Goal: Task Accomplishment & Management: Use online tool/utility

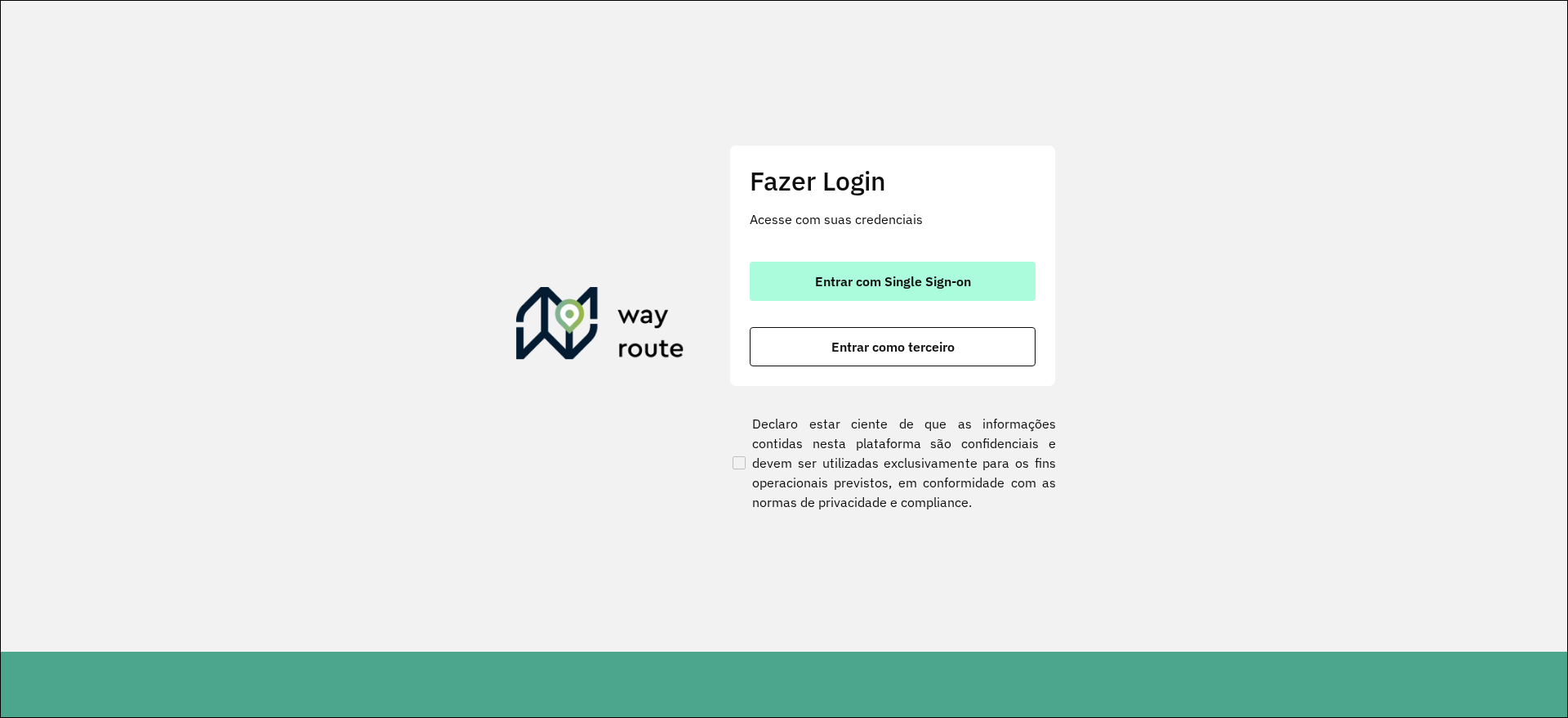
click at [844, 275] on span "Entrar com Single Sign-on" at bounding box center [893, 281] width 156 height 13
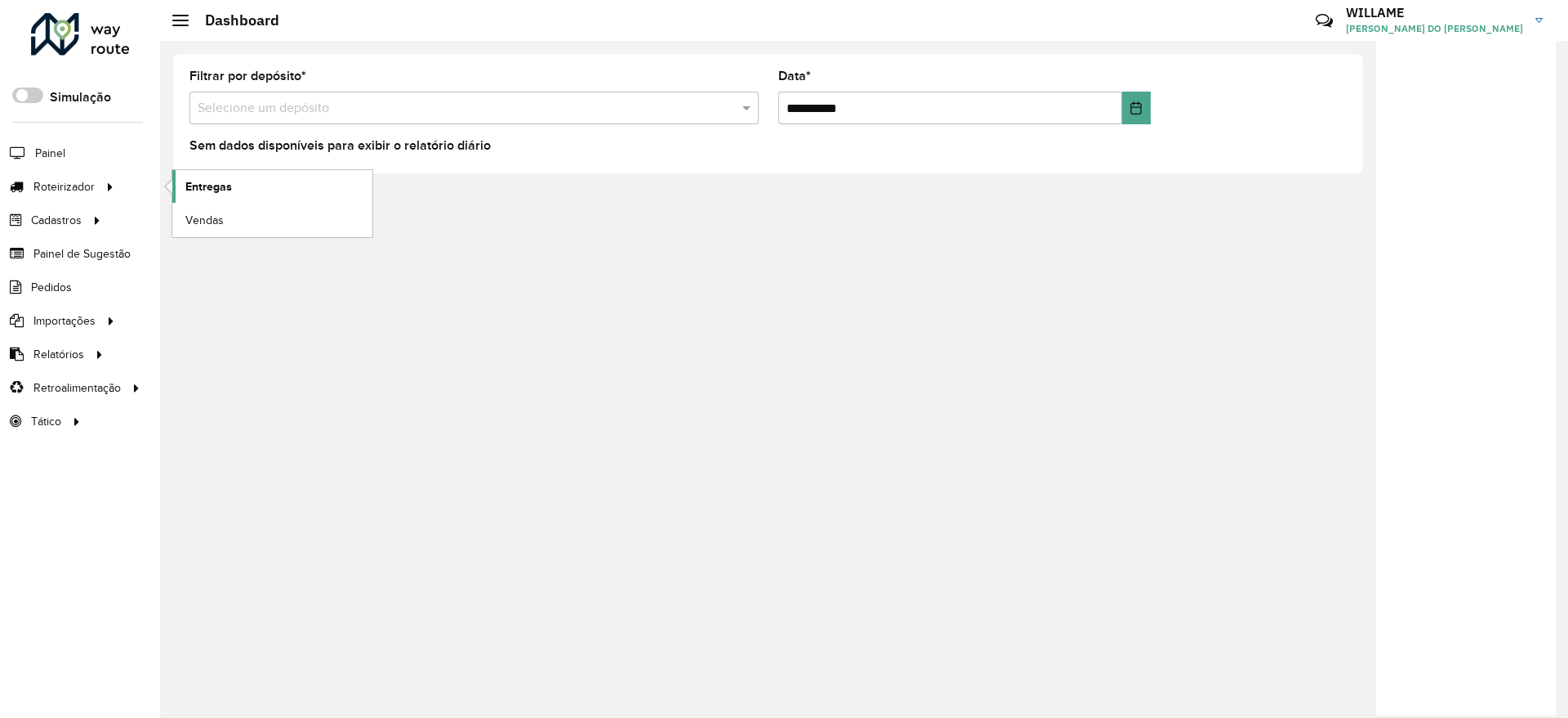
click at [208, 184] on span "Entregas" at bounding box center [208, 186] width 47 height 17
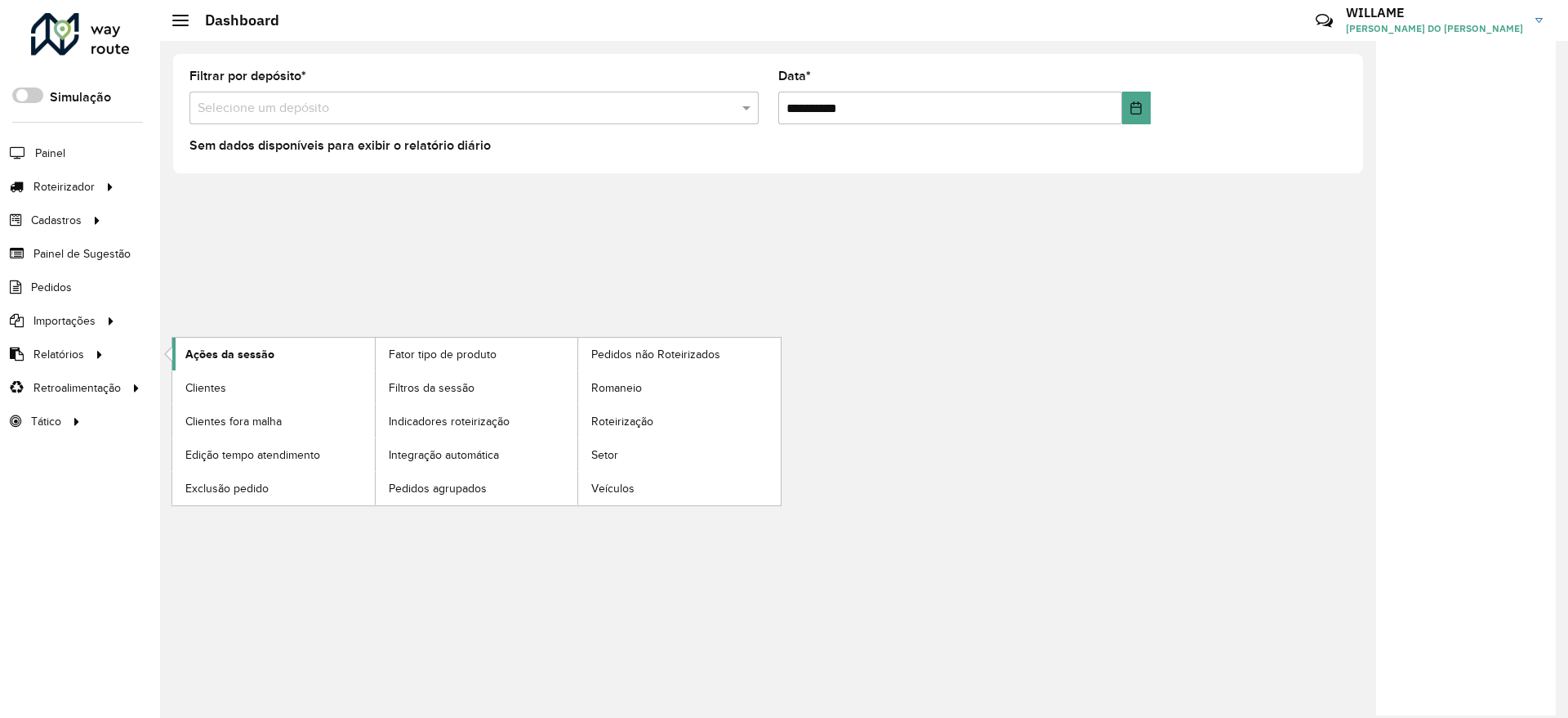
click at [261, 354] on span "Ações da sessão" at bounding box center [230, 354] width 89 height 17
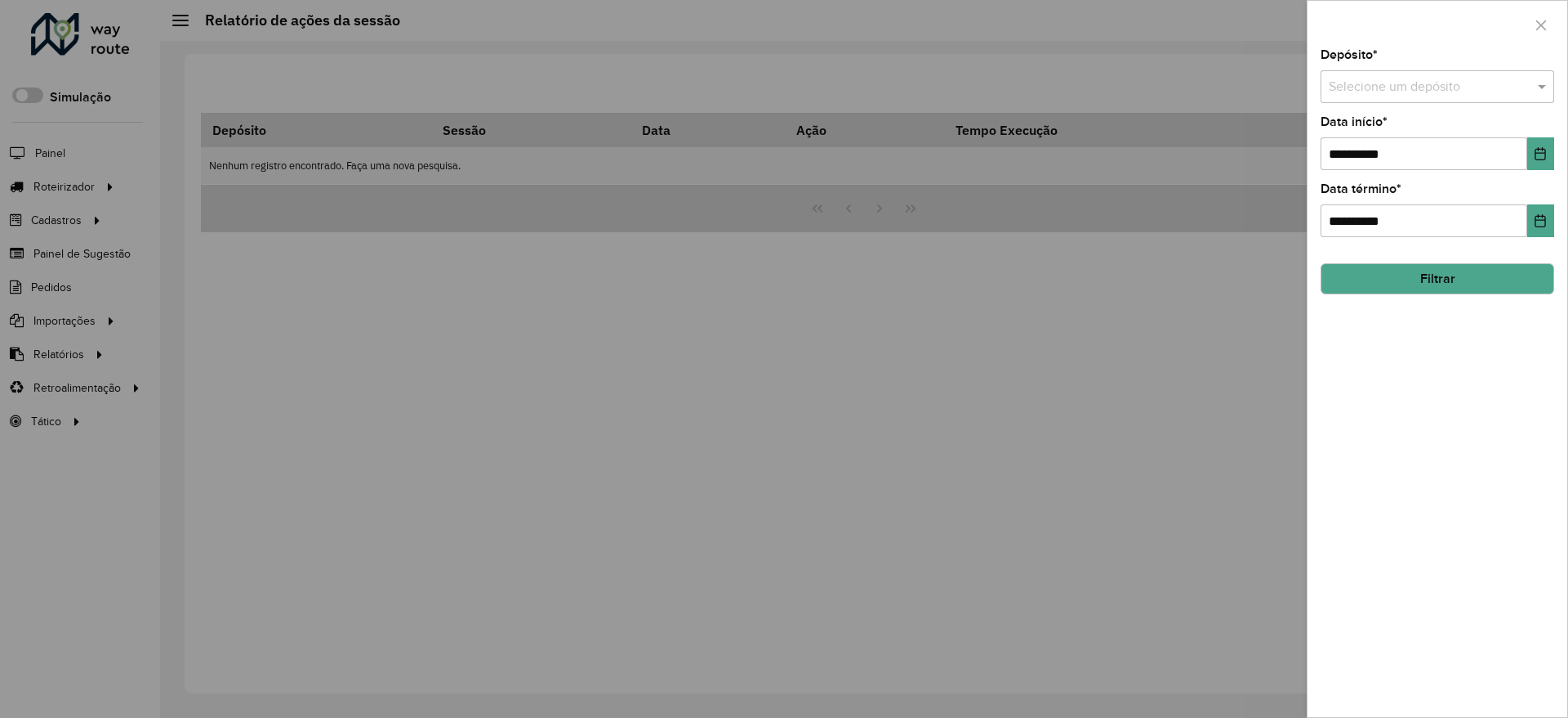
click at [1384, 86] on input "text" at bounding box center [1421, 87] width 185 height 19
type input "****"
click at [1413, 283] on button "Filtrar" at bounding box center [1438, 278] width 234 height 31
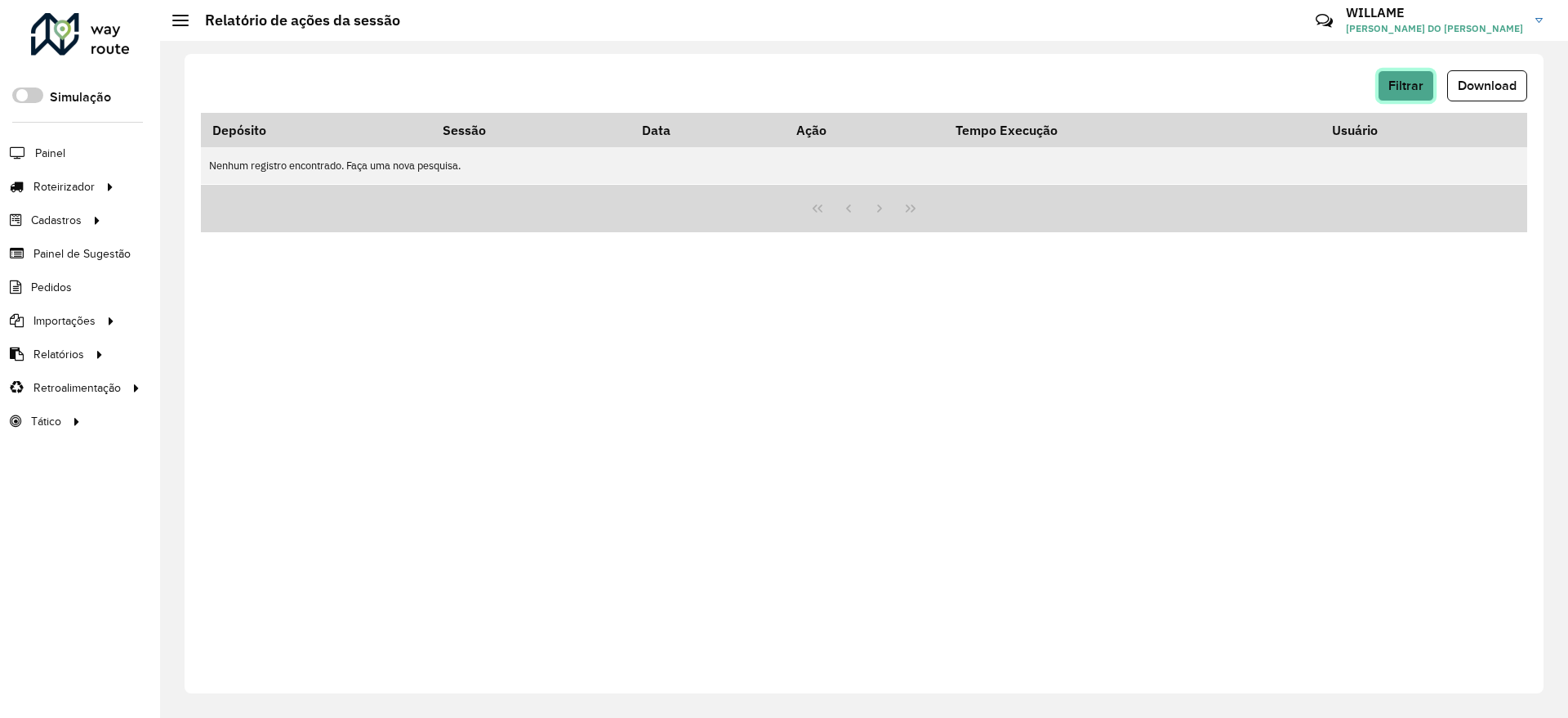
click at [1410, 88] on span "Filtrar" at bounding box center [1405, 86] width 35 height 14
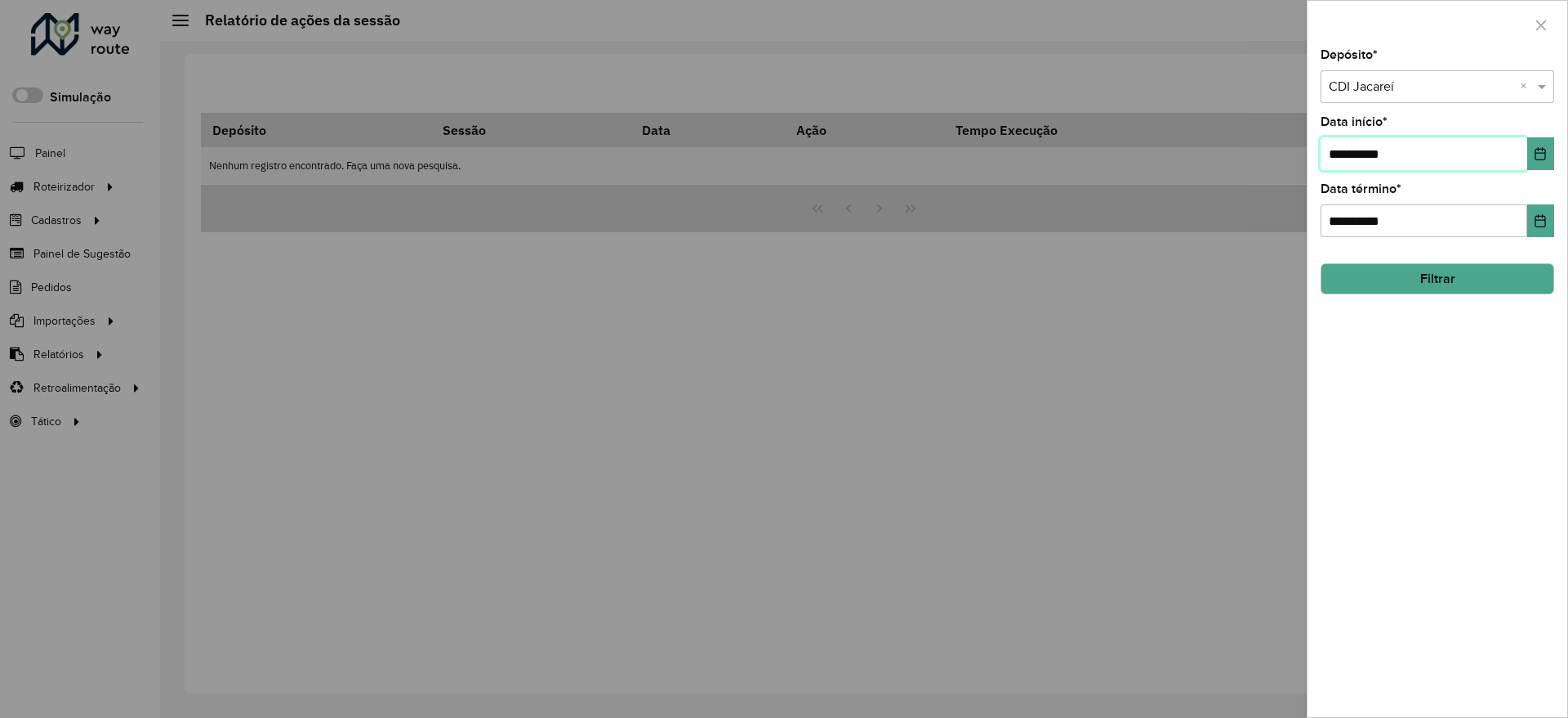
drag, startPoint x: 1507, startPoint y: 154, endPoint x: 1495, endPoint y: 151, distance: 12.4
click at [1507, 154] on input "**********" at bounding box center [1424, 153] width 207 height 33
click at [1489, 147] on input "**********" at bounding box center [1424, 153] width 207 height 33
click at [1532, 149] on button "Choose Date" at bounding box center [1541, 153] width 27 height 33
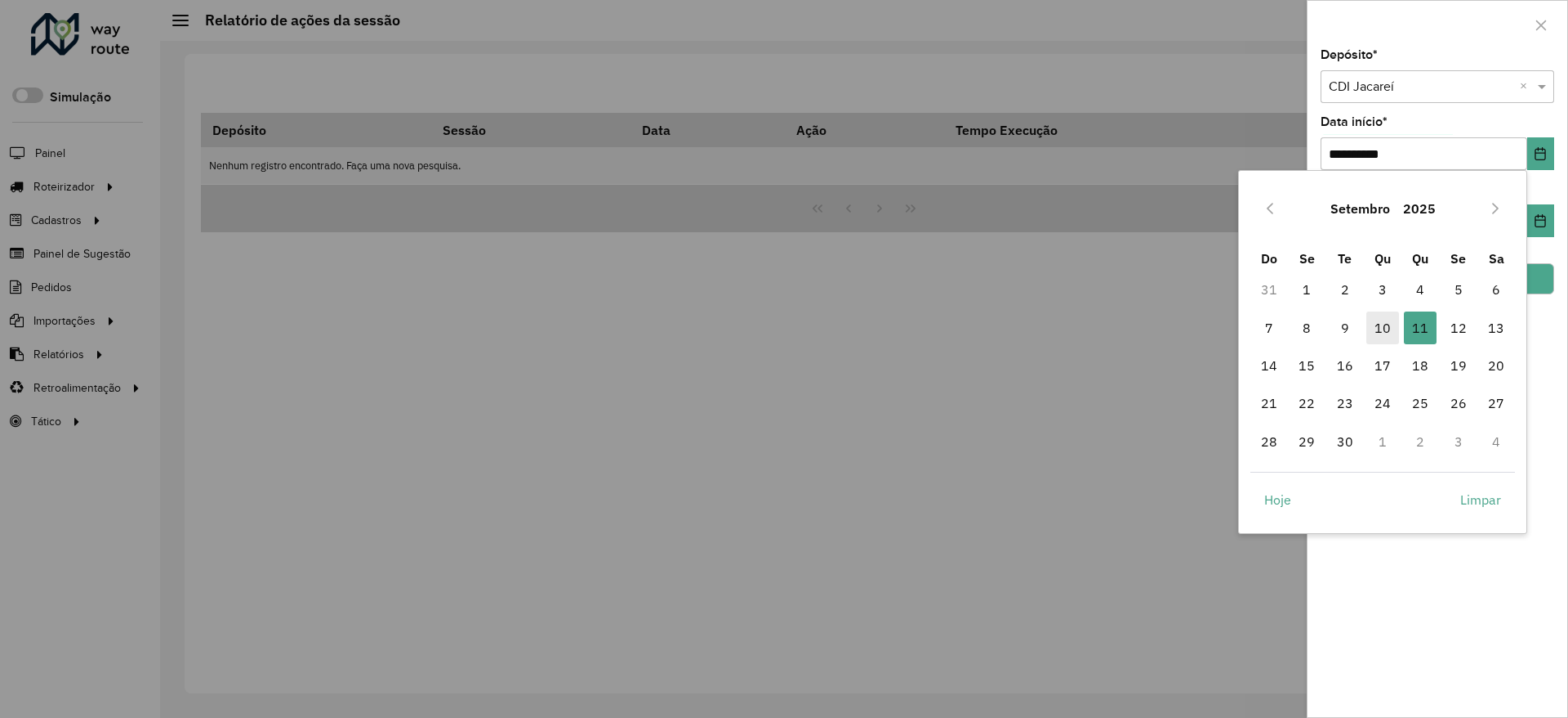
click at [1392, 315] on span "10" at bounding box center [1382, 327] width 33 height 33
type input "**********"
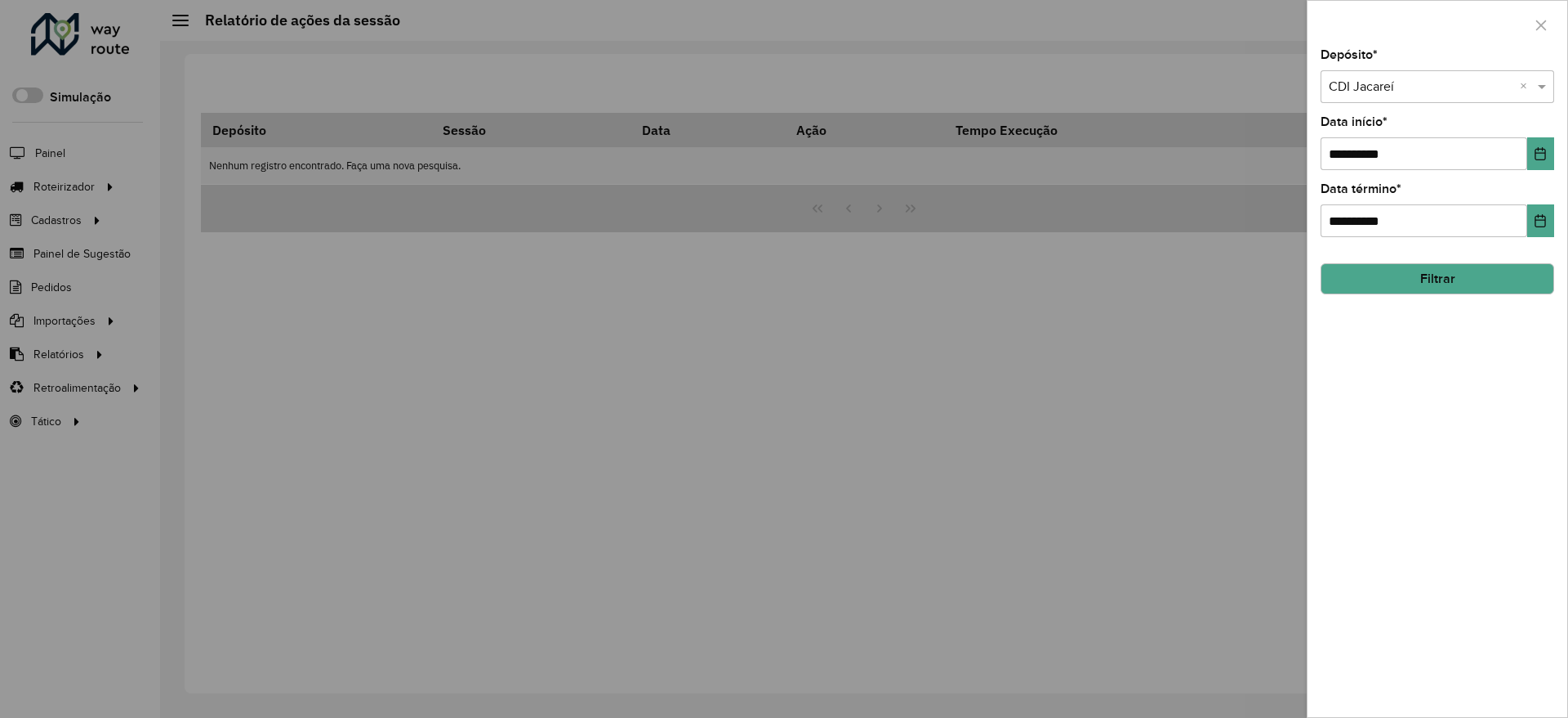
click at [1516, 286] on button "Filtrar" at bounding box center [1438, 278] width 234 height 31
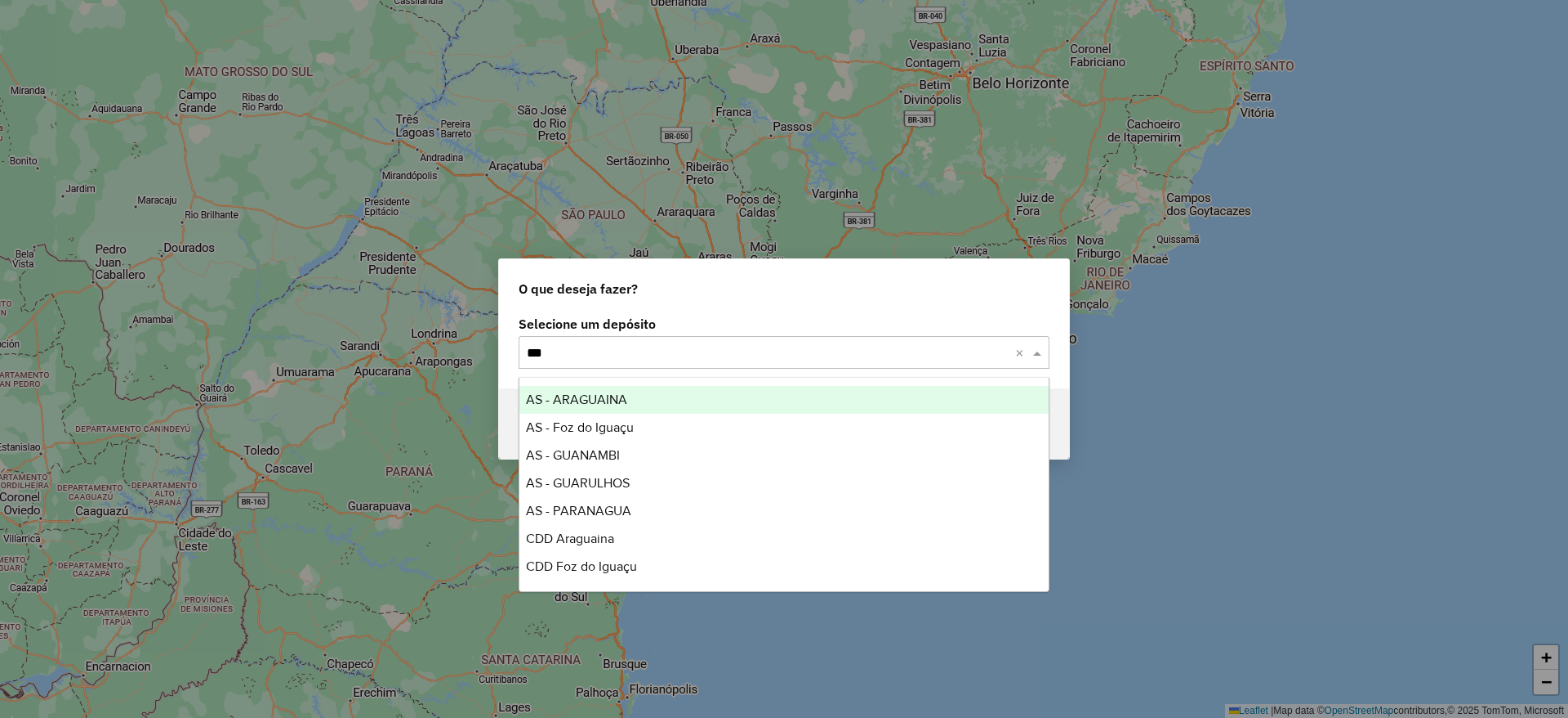
type input "****"
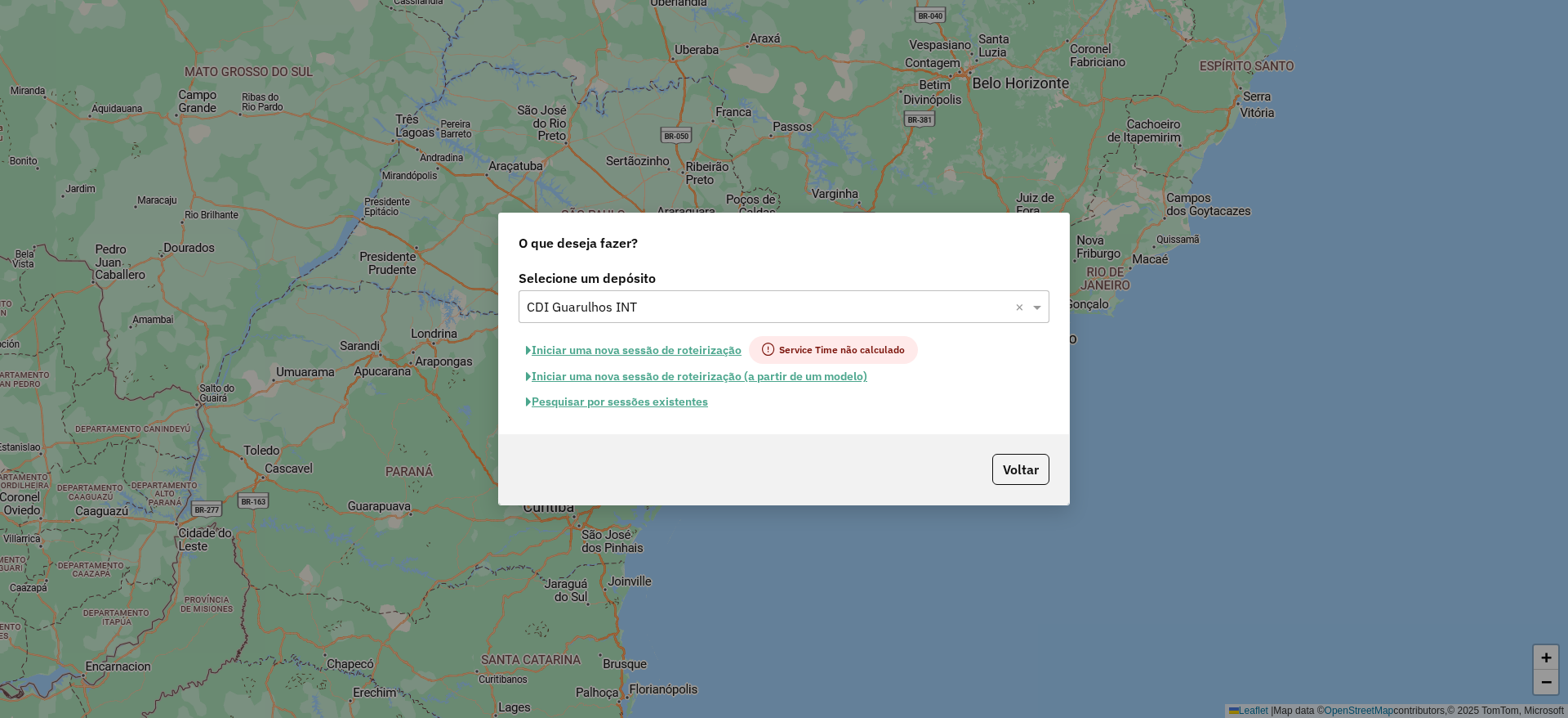
click at [649, 398] on button "Pesquisar por sessões existentes" at bounding box center [617, 402] width 197 height 25
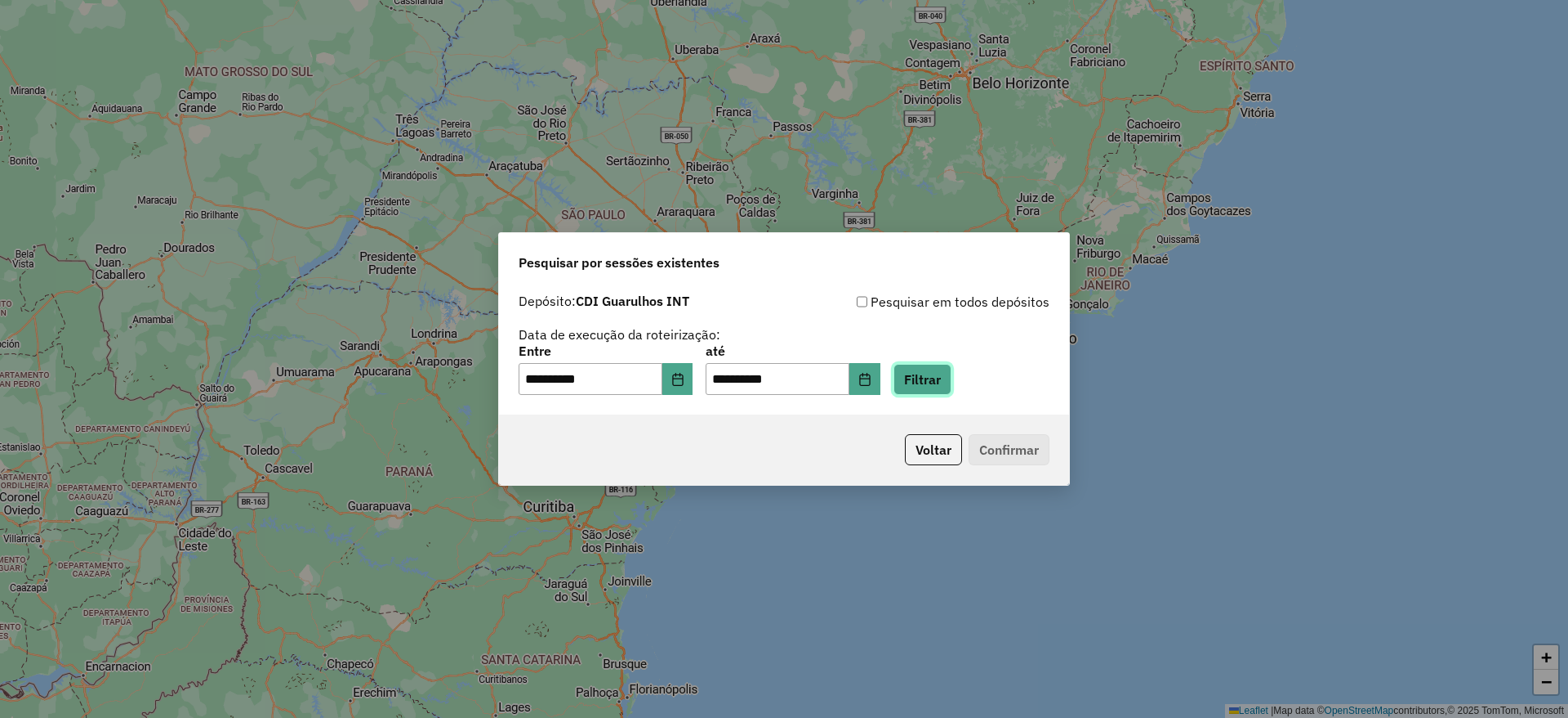
click at [923, 371] on button "Filtrar" at bounding box center [923, 379] width 58 height 31
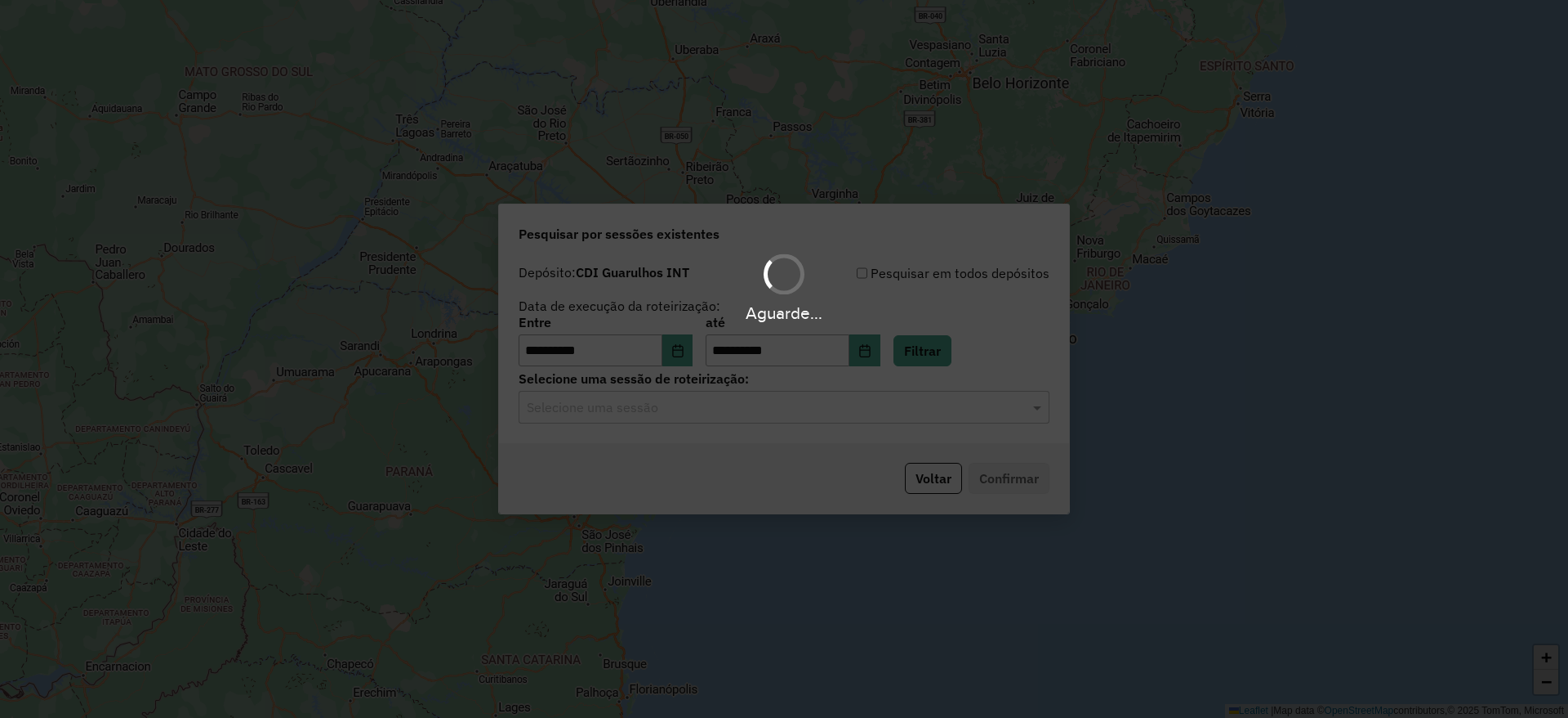
click at [660, 407] on div "Aguarde..." at bounding box center [784, 359] width 1568 height 718
click at [660, 404] on input "text" at bounding box center [767, 408] width 482 height 19
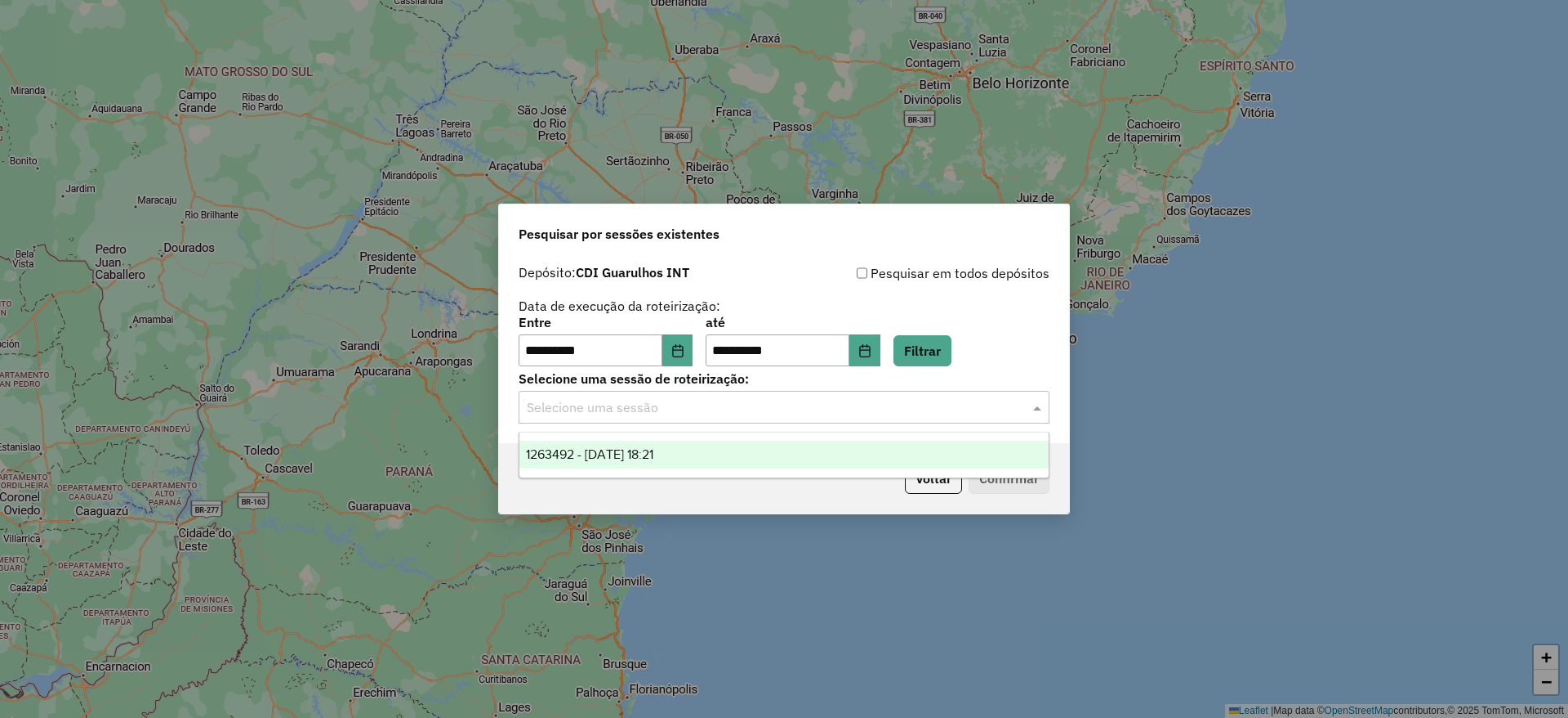
drag, startPoint x: 660, startPoint y: 404, endPoint x: 665, endPoint y: 442, distance: 38.3
click at [660, 404] on input "text" at bounding box center [767, 408] width 482 height 19
click at [661, 446] on div "1263492 - 11/09/2025 18:21" at bounding box center [784, 454] width 529 height 28
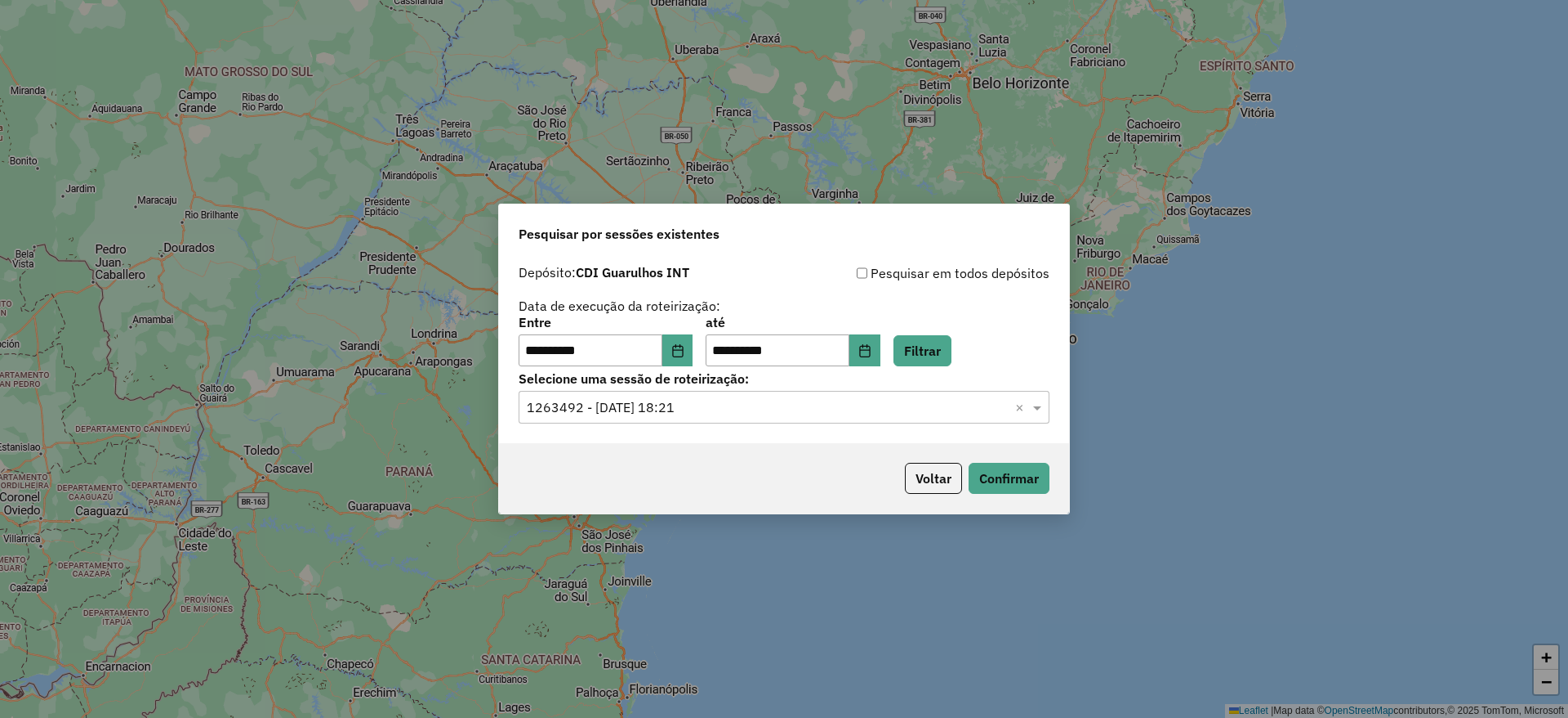
click at [1003, 497] on div "Voltar Confirmar" at bounding box center [784, 478] width 570 height 70
drag, startPoint x: 1004, startPoint y: 498, endPoint x: 1007, endPoint y: 487, distance: 11.4
click at [1007, 494] on div "Voltar Confirmar" at bounding box center [784, 478] width 570 height 70
click at [1010, 487] on button "Confirmar" at bounding box center [1009, 478] width 80 height 31
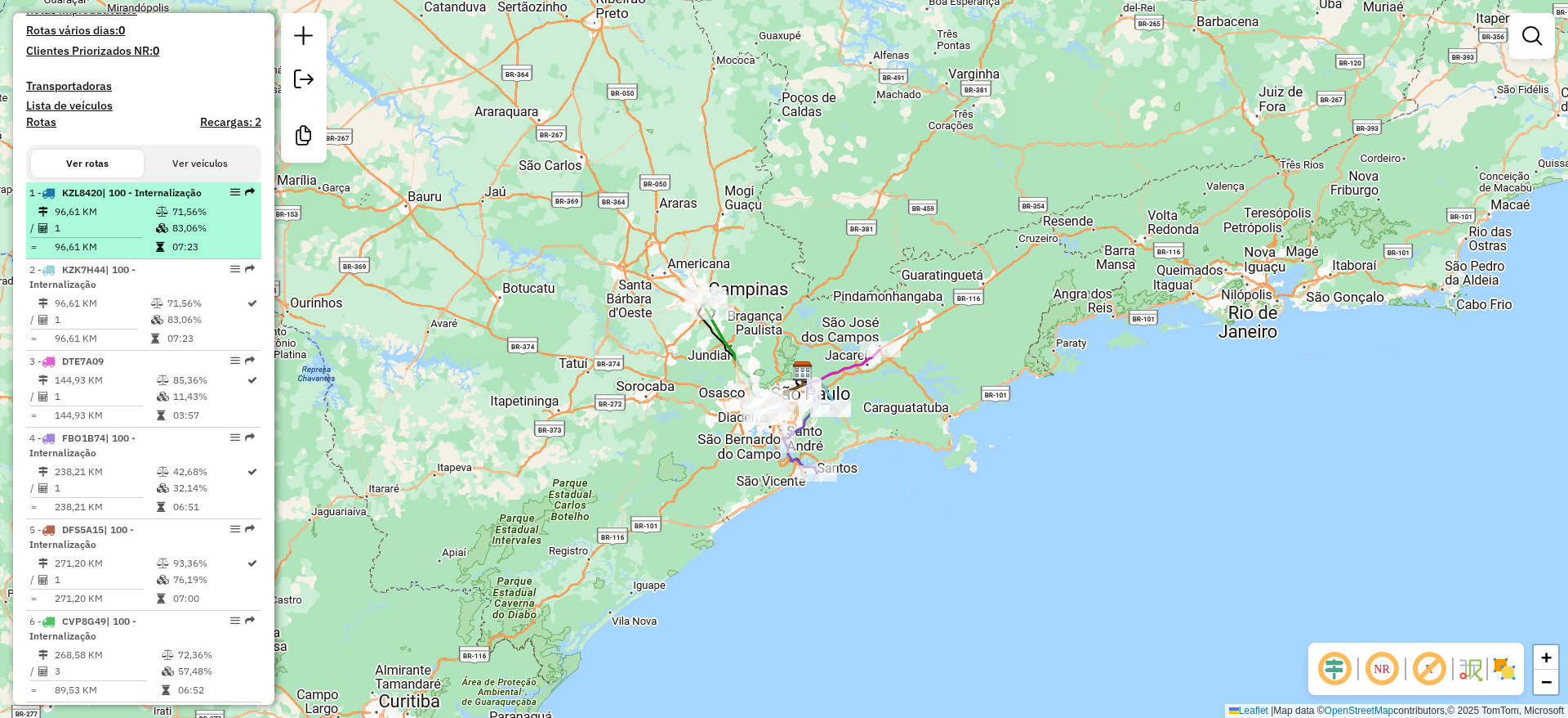
scroll to position [448, 0]
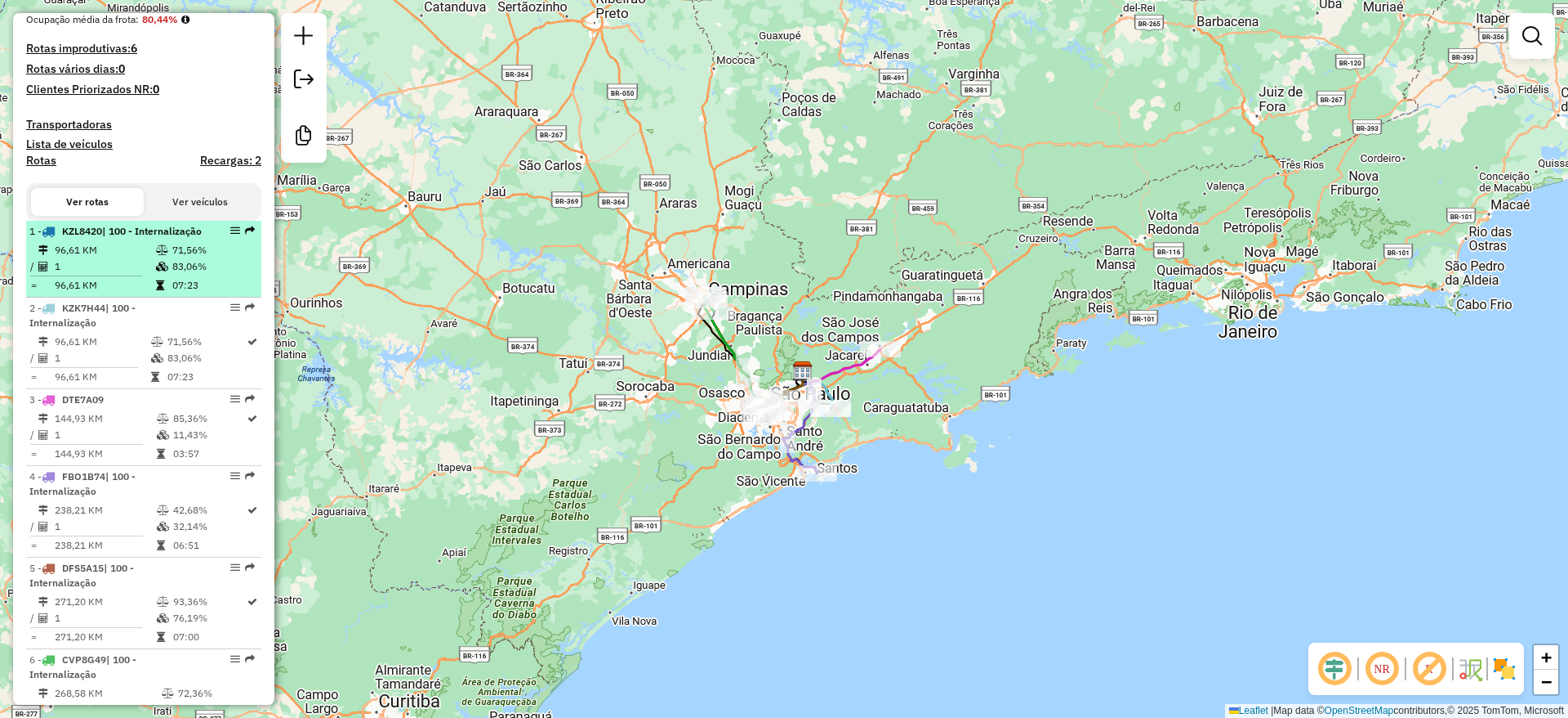
click at [145, 275] on td "1" at bounding box center [105, 266] width 102 height 16
select select "**********"
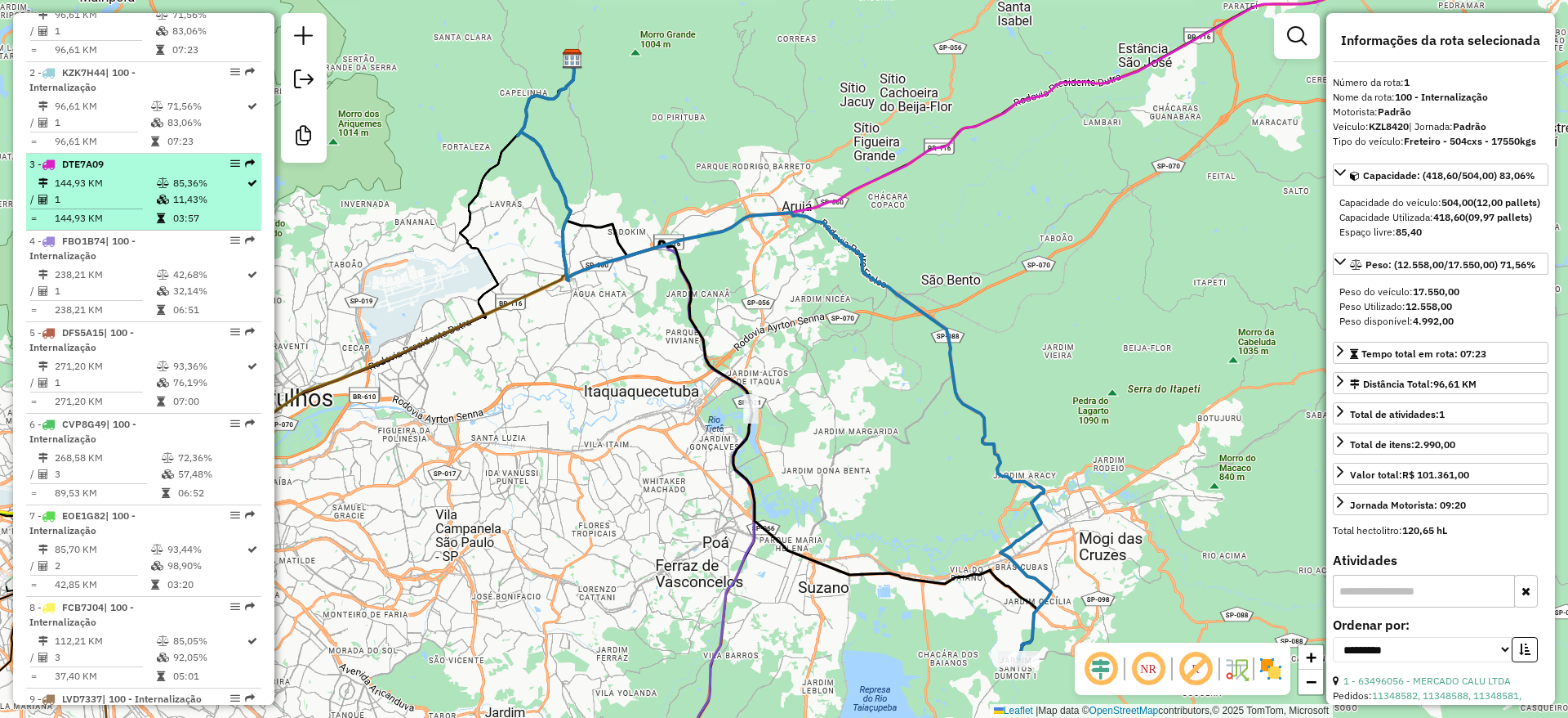
scroll to position [693, 0]
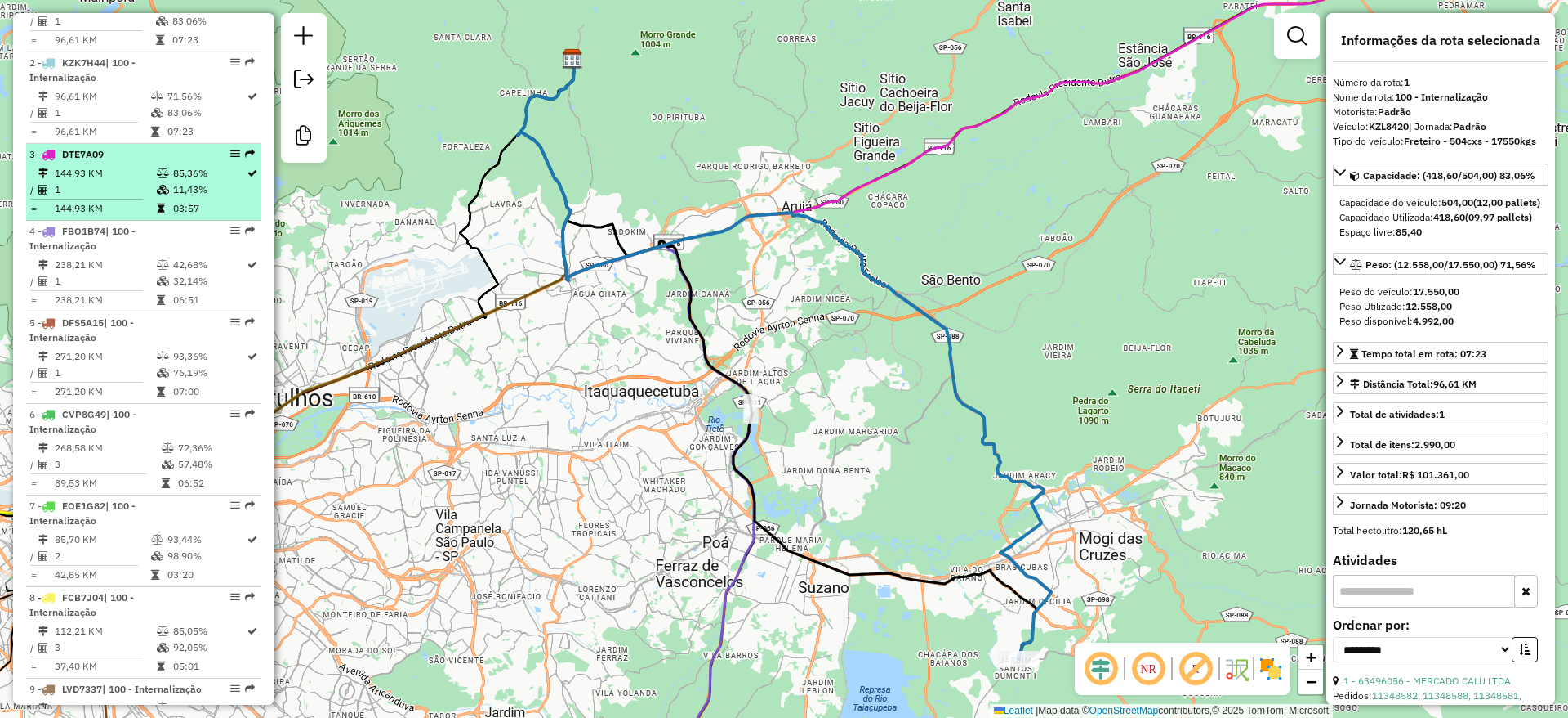
click at [98, 192] on li "3 - DTE7A09 144,93 KM 85,36% / 1 11,43% = 144,93 KM 03:57" at bounding box center [144, 182] width 235 height 77
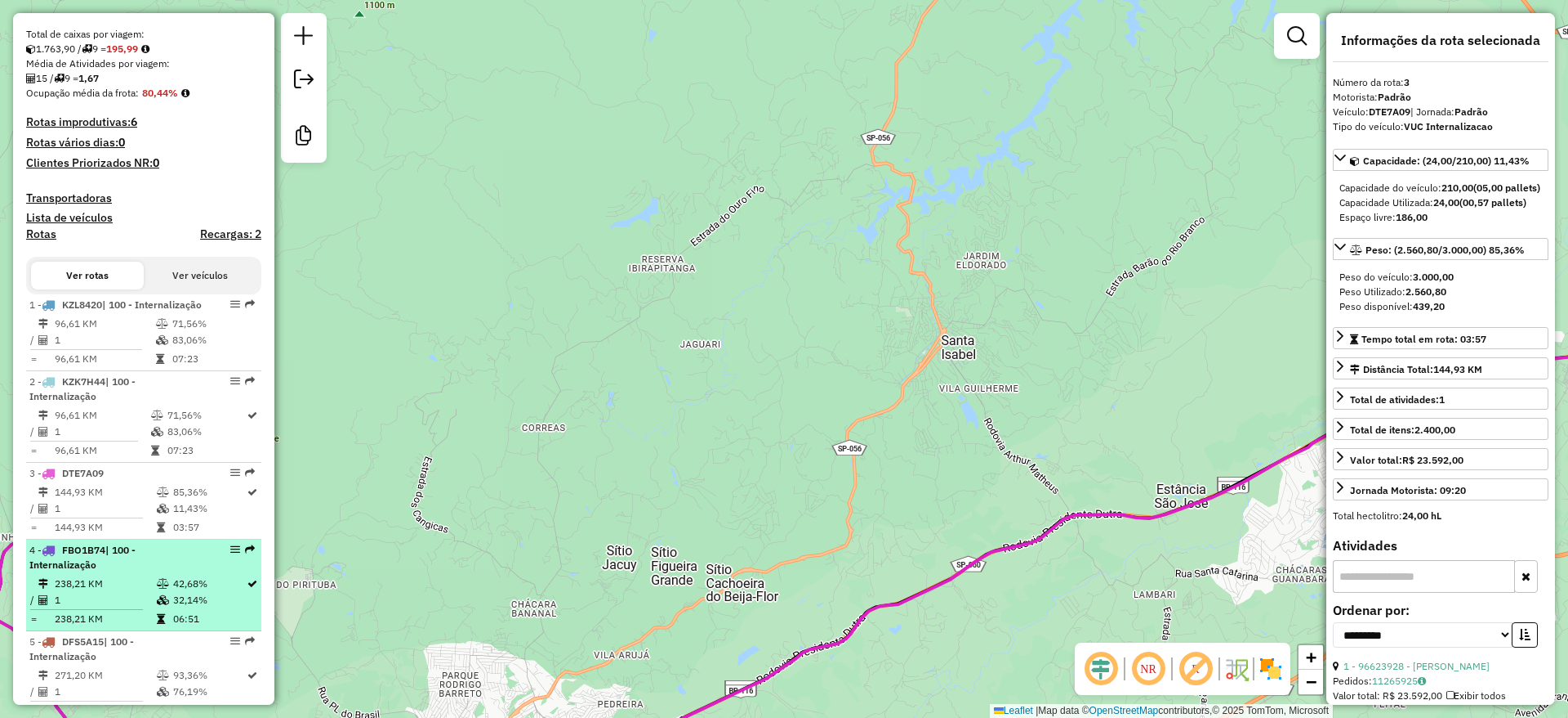
scroll to position [613, 0]
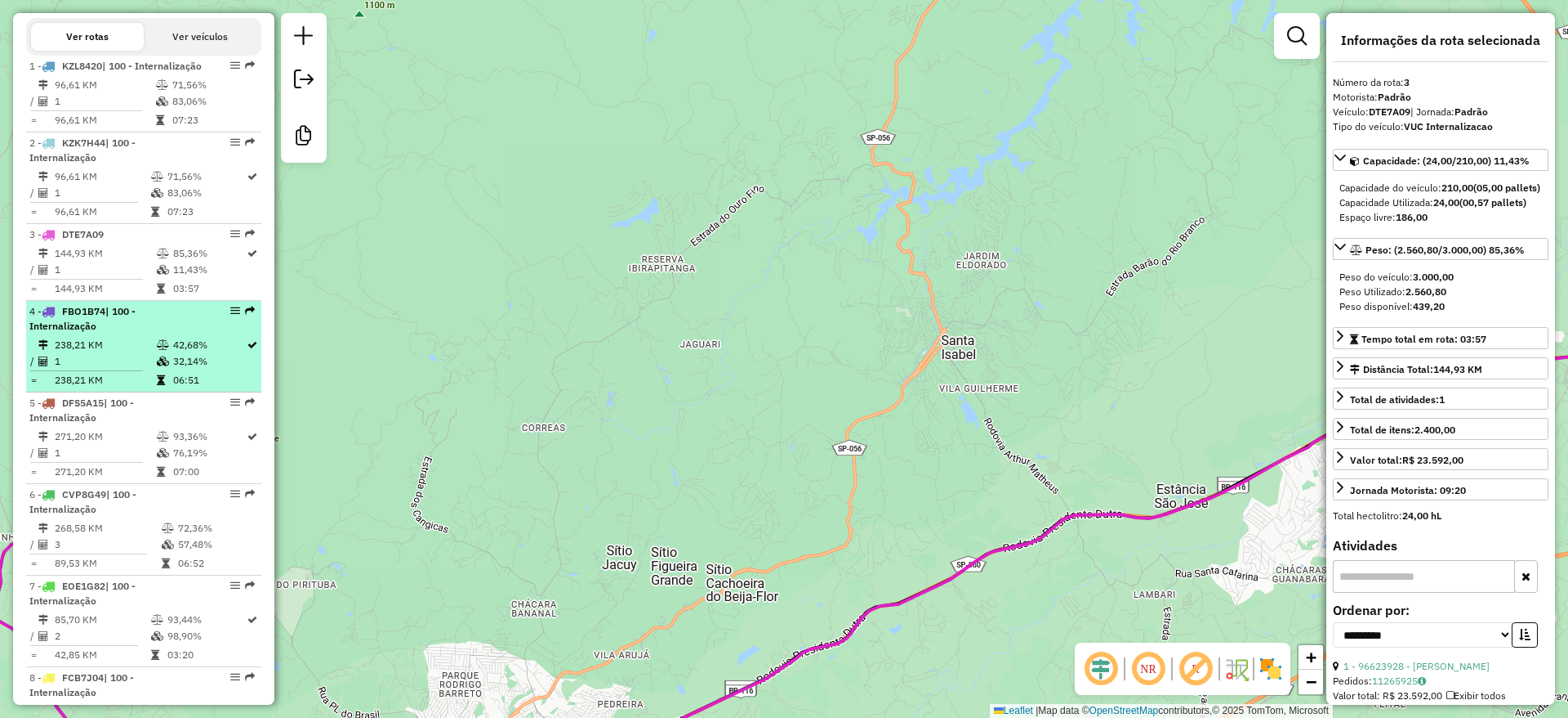
click at [140, 301] on li "3 - DTE7A09 144,93 KM 85,36% / 1 11,43% = 144,93 KM 03:57" at bounding box center [144, 262] width 235 height 77
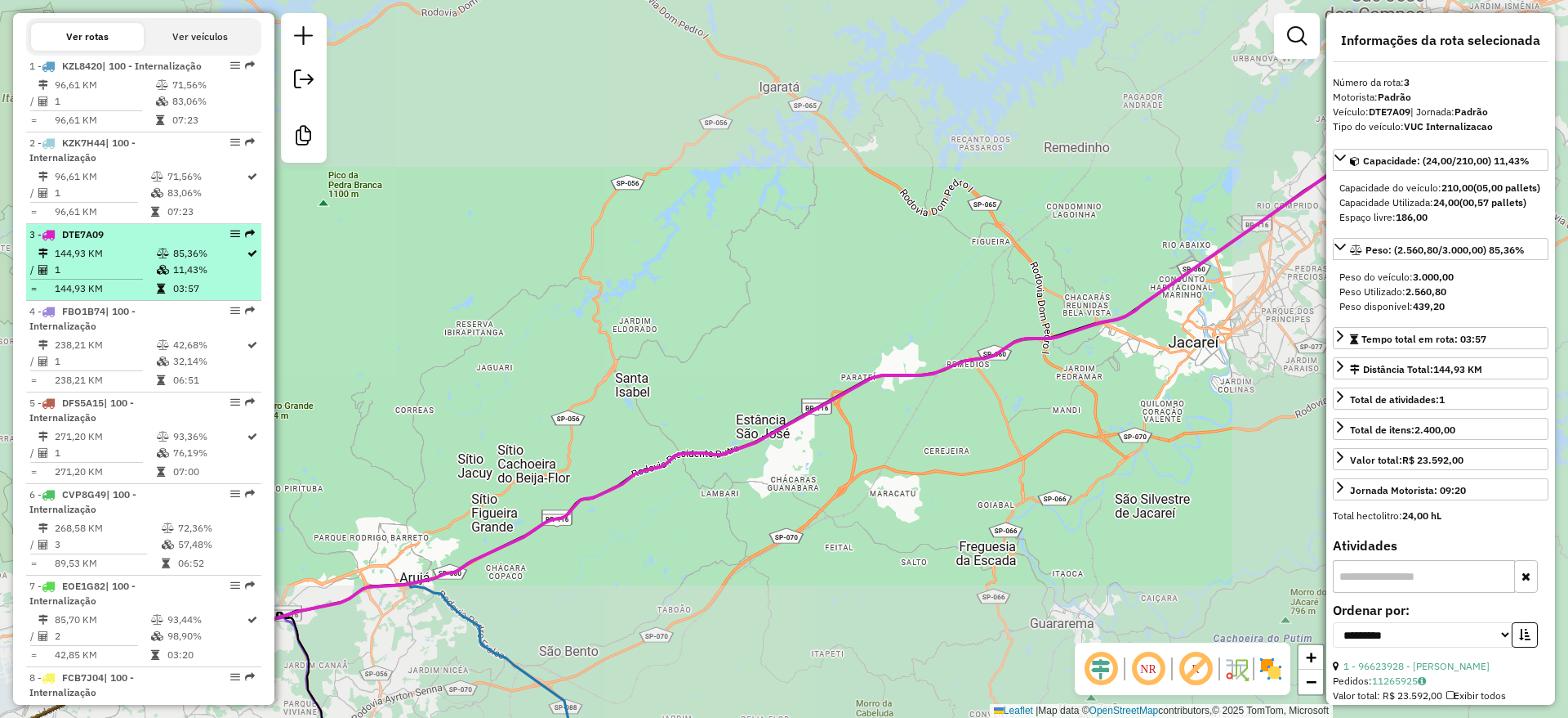
click at [144, 297] on table "144,93 KM 85,36% / 1 11,43% = 144,93 KM 03:57" at bounding box center [144, 270] width 229 height 52
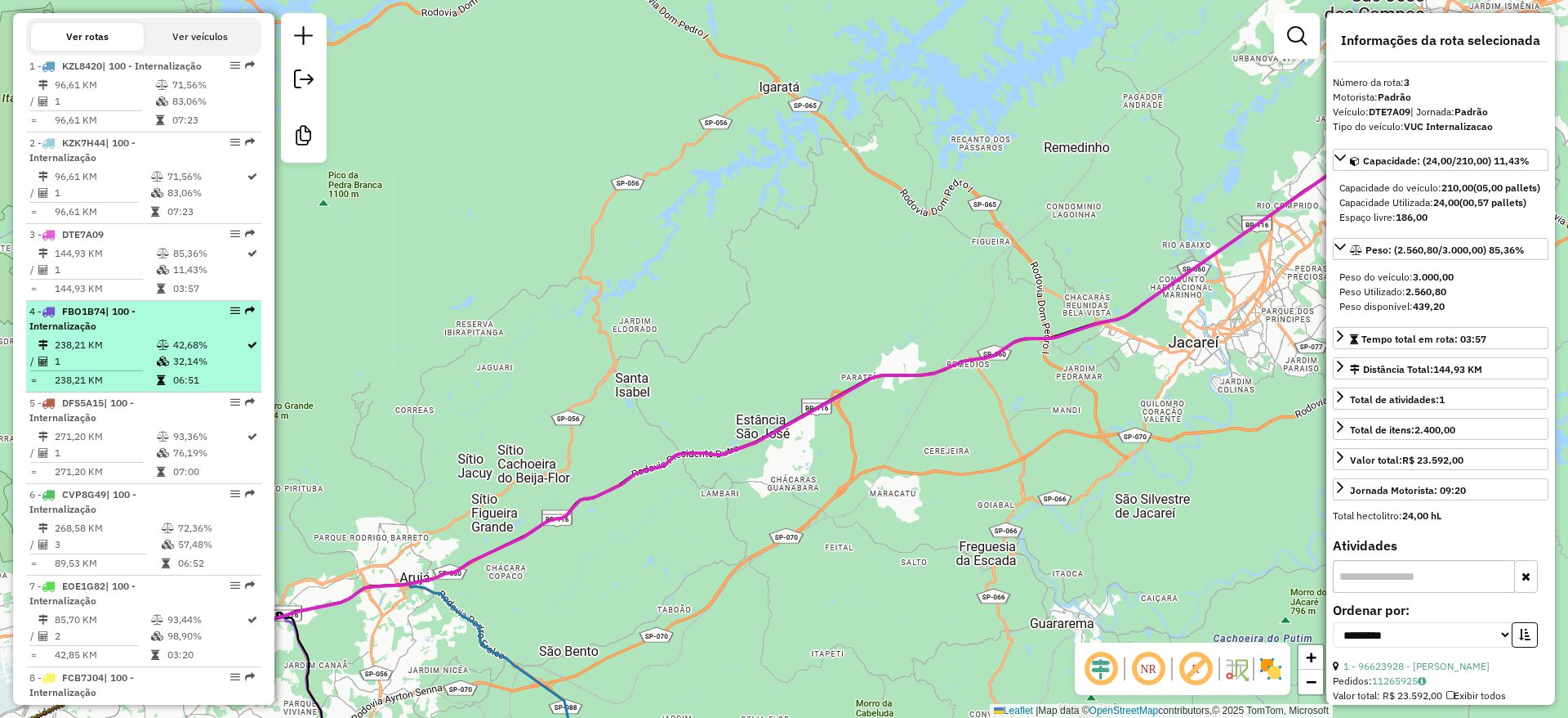
scroll to position [815, 0]
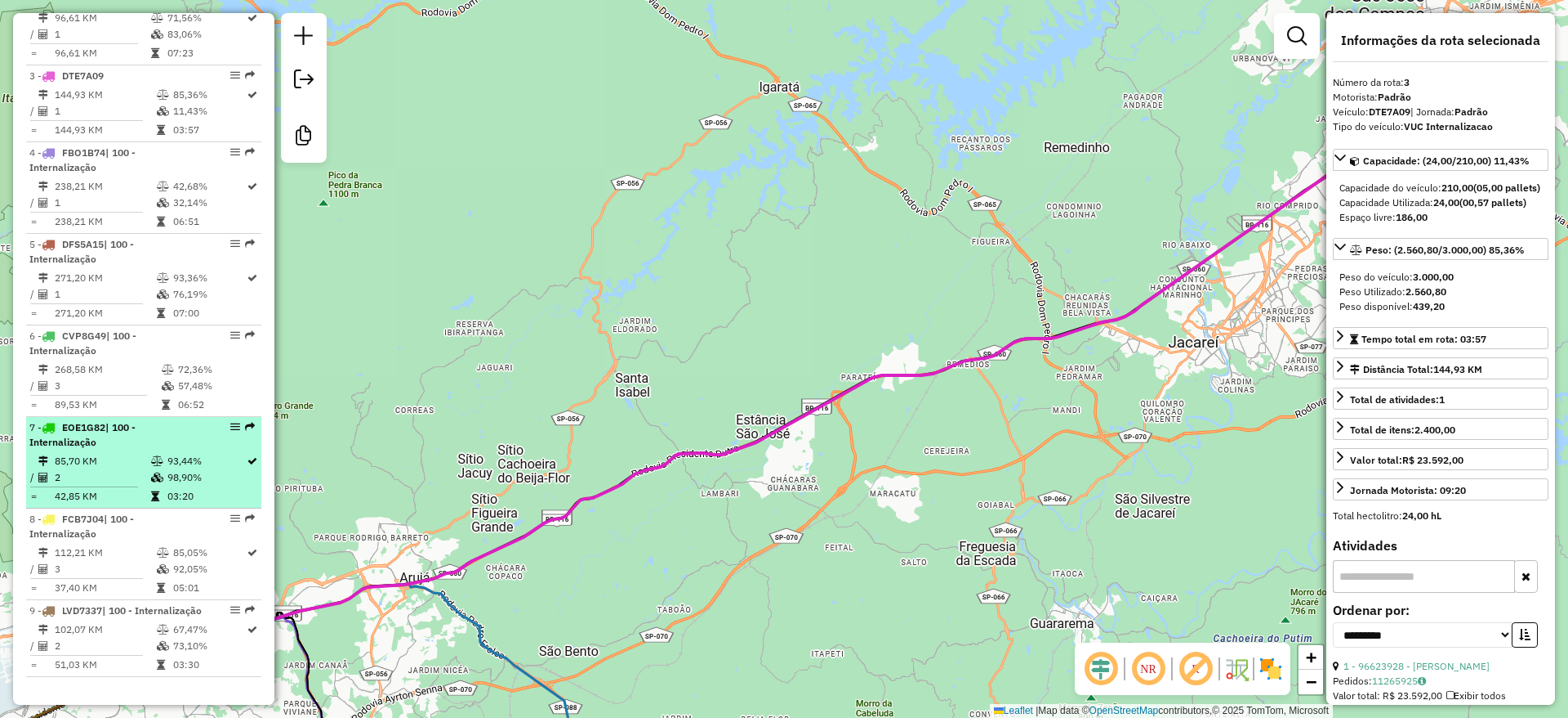
click at [186, 431] on div "7 - EOE1G82 | 100 - Internalização" at bounding box center [116, 435] width 173 height 30
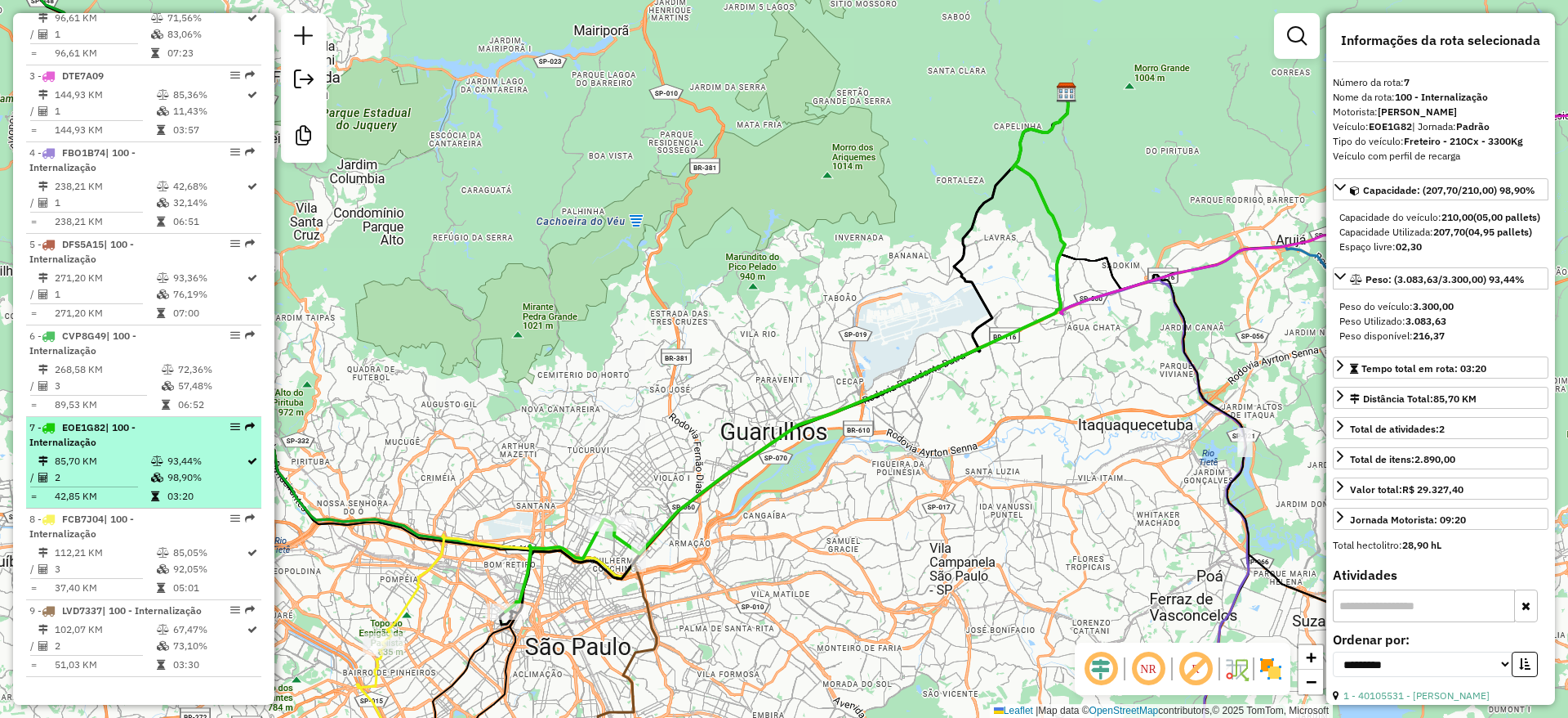
click at [168, 427] on div "7 - EOE1G82 | 100 - Internalização" at bounding box center [116, 435] width 173 height 30
click at [168, 428] on div "7 - EOE1G82 | 100 - Internalização" at bounding box center [116, 435] width 173 height 30
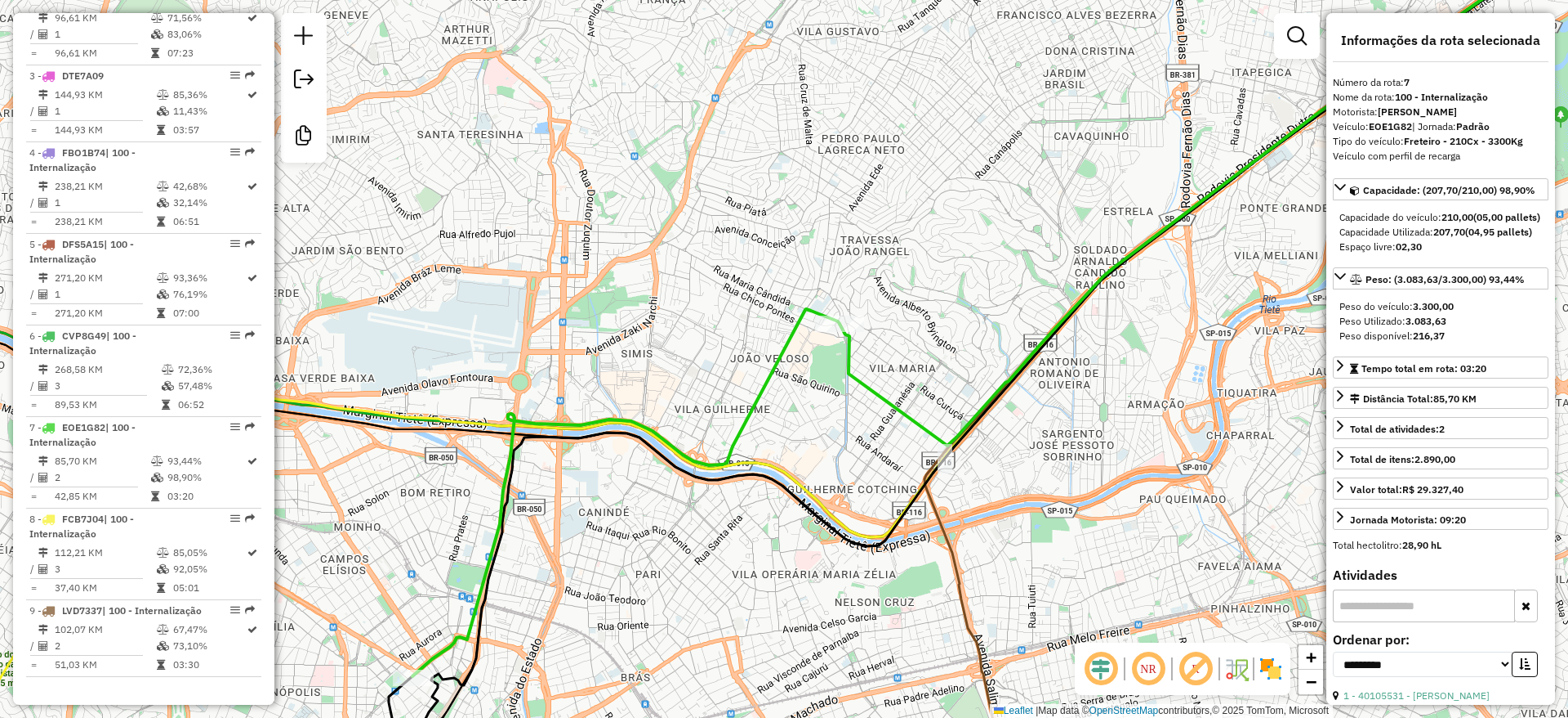
click at [751, 400] on icon at bounding box center [626, 492] width 427 height 367
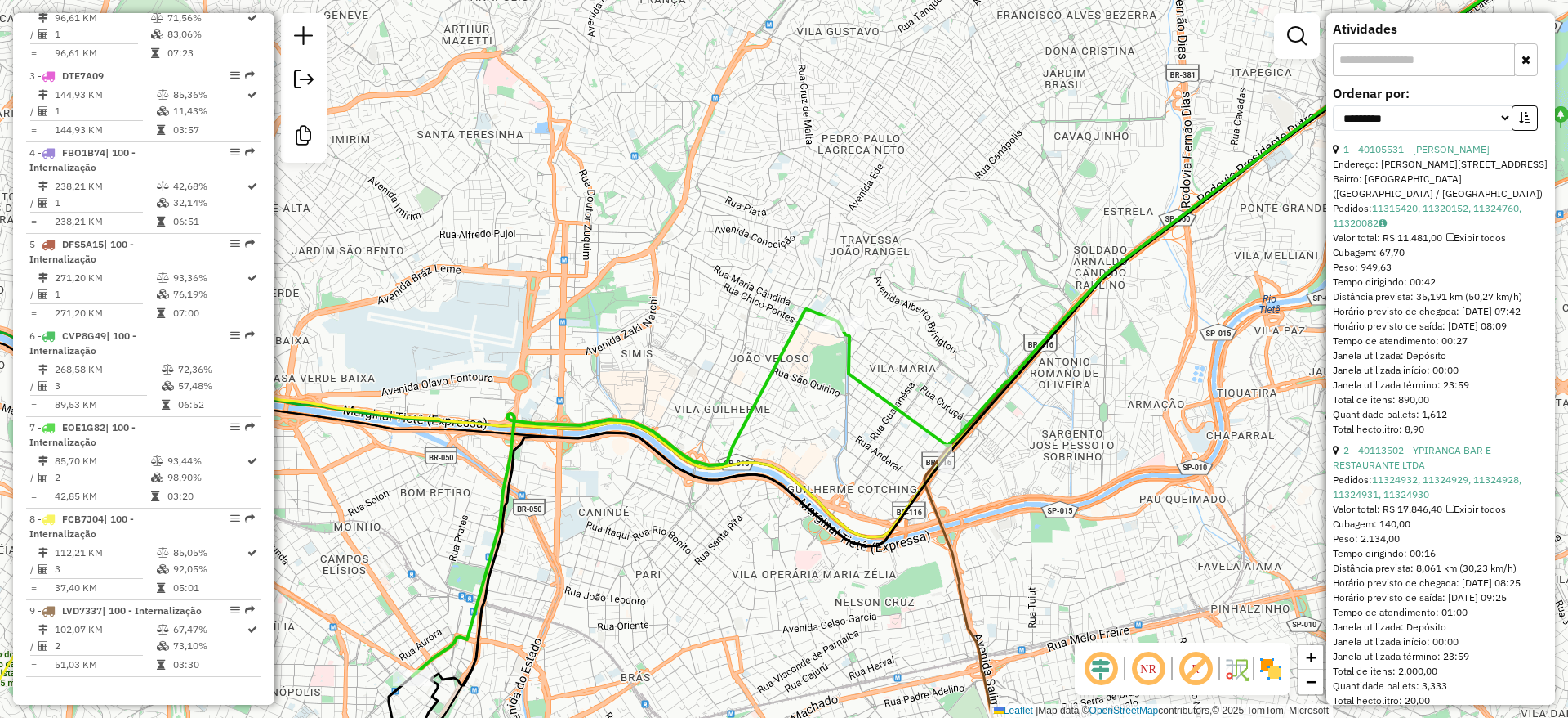
scroll to position [606, 0]
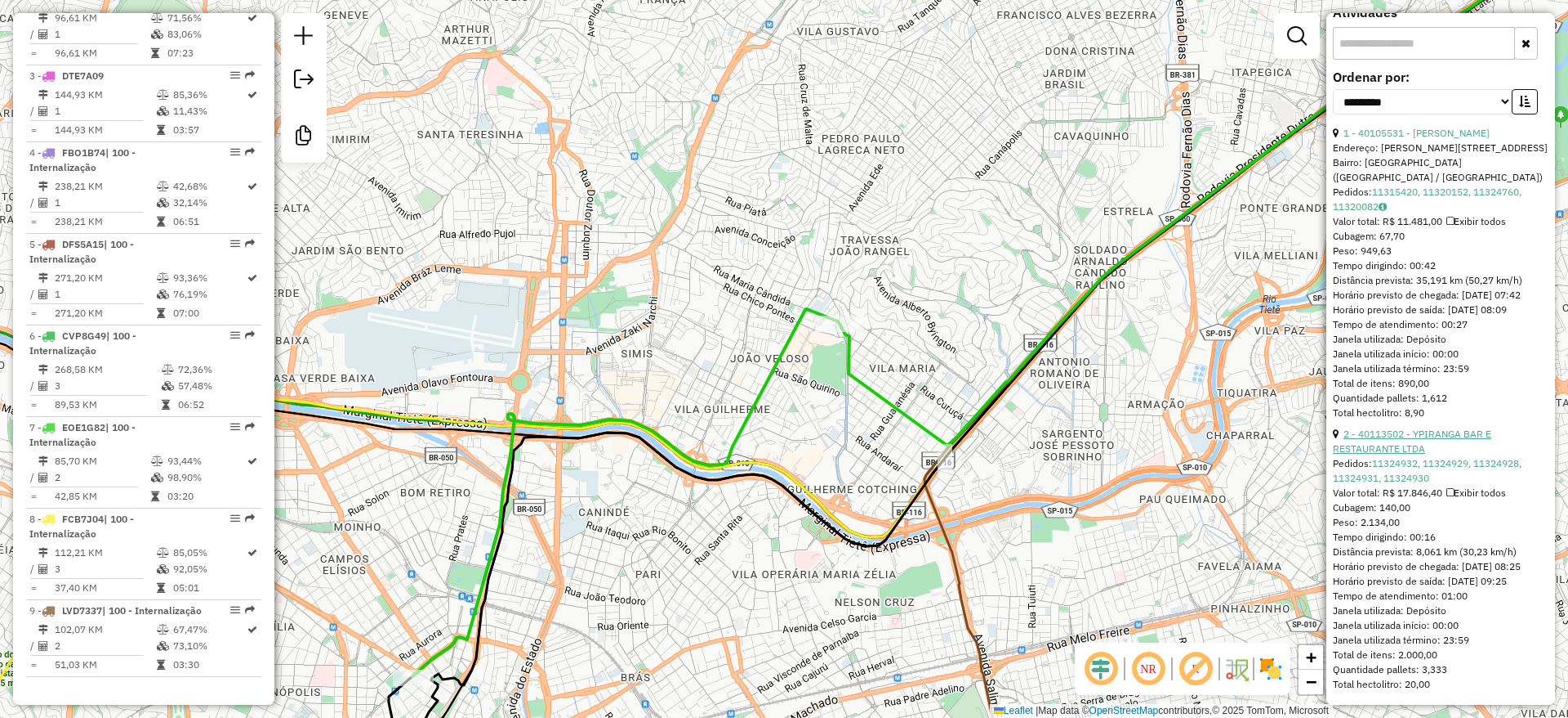
click at [1450, 427] on link "2 - 40113502 - YPIRANGA BAR E RESTAURANTE LTDA" at bounding box center [1412, 441] width 158 height 27
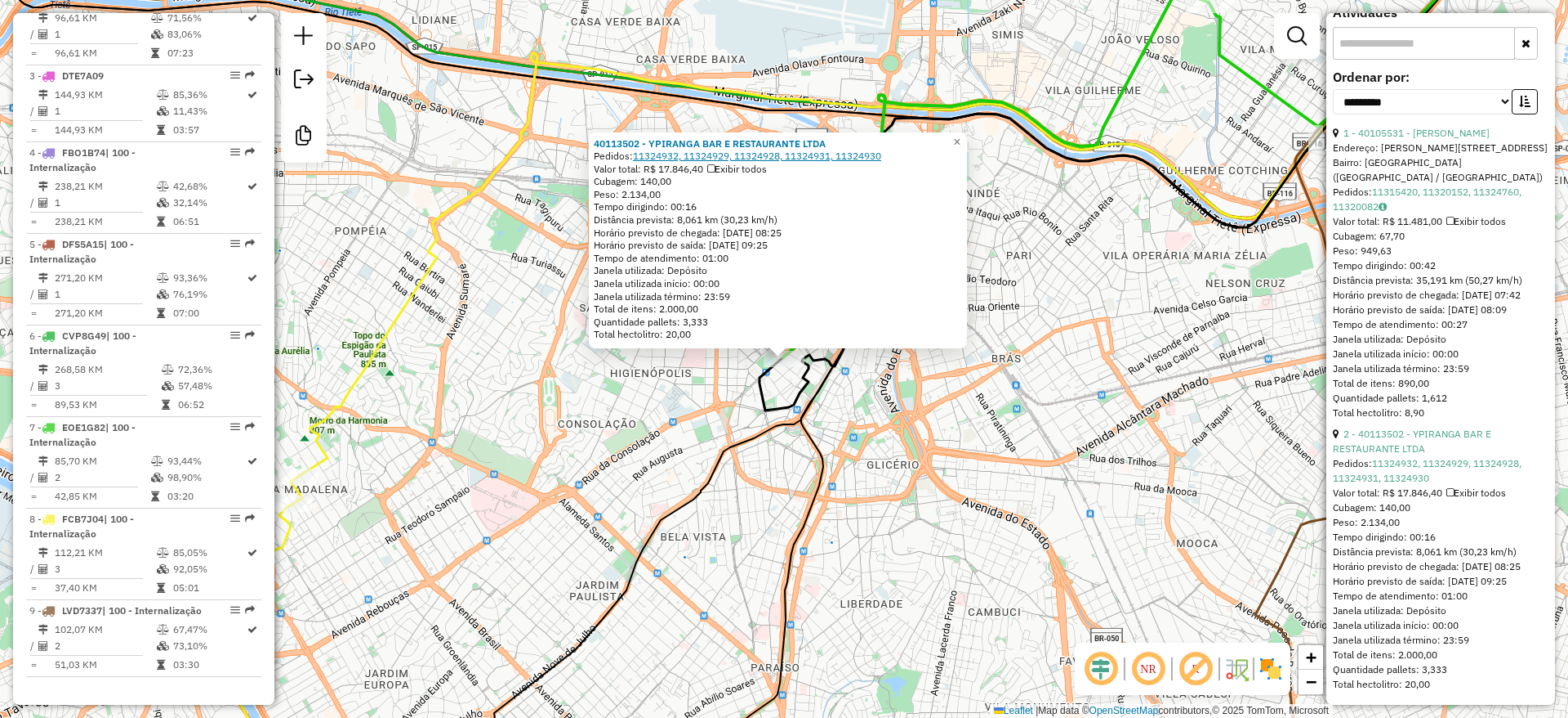
click at [714, 159] on link "11324932, 11324929, 11324928, 11324931, 11324930" at bounding box center [756, 155] width 248 height 12
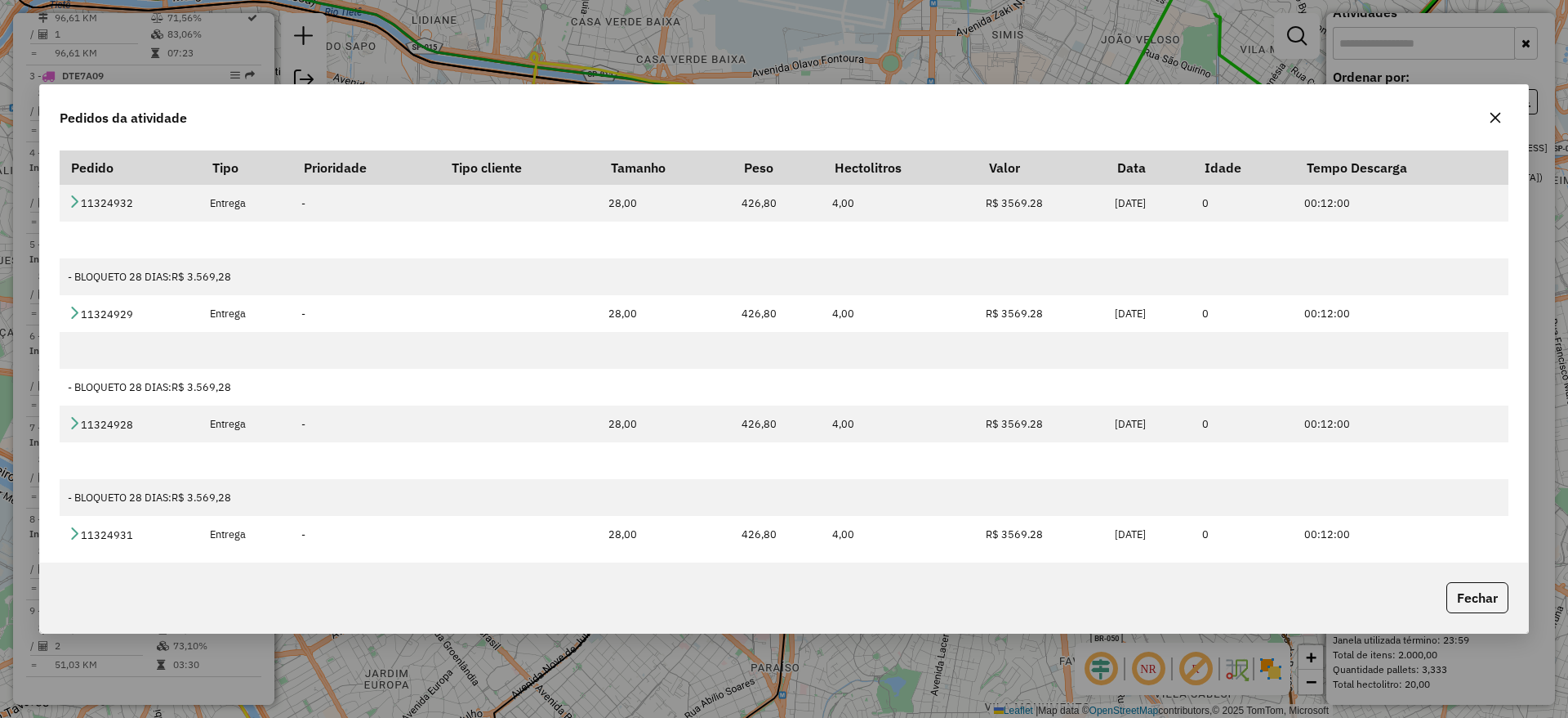
drag, startPoint x: 1493, startPoint y: 114, endPoint x: 1458, endPoint y: 119, distance: 35.4
click at [1494, 116] on icon "button" at bounding box center [1496, 118] width 11 height 11
